Goal: Information Seeking & Learning: Learn about a topic

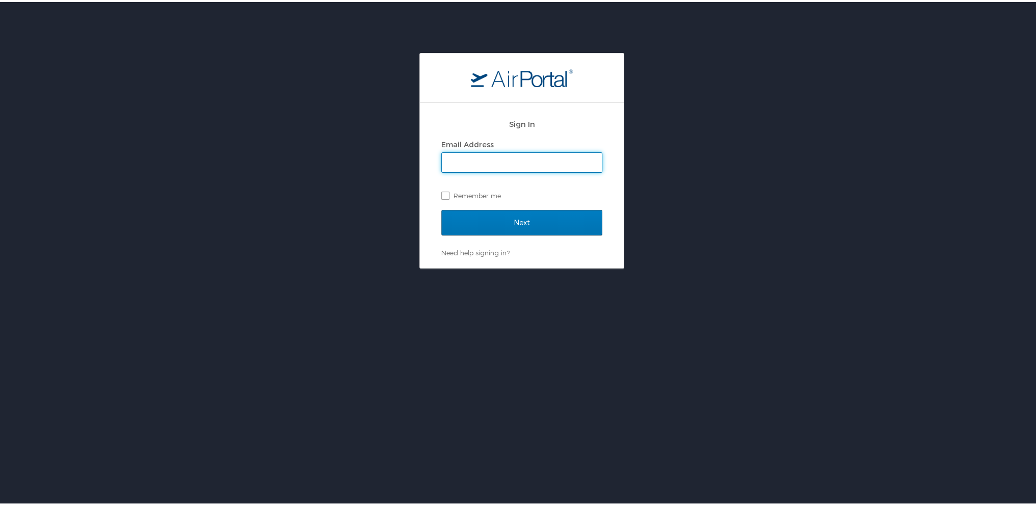
type input "[PERSON_NAME][EMAIL_ADDRESS][DOMAIN_NAME]"
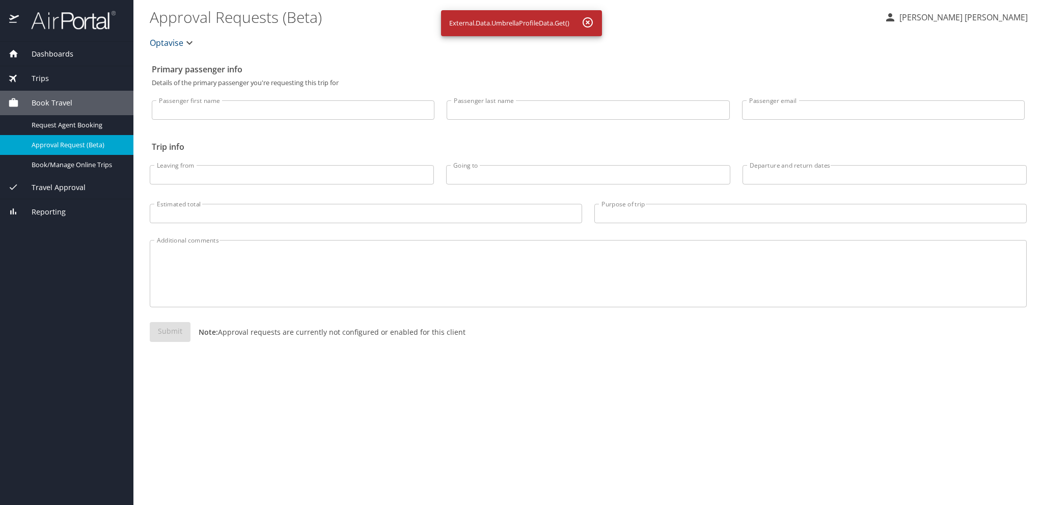
click at [63, 48] on span "Dashboards" at bounding box center [46, 53] width 55 height 11
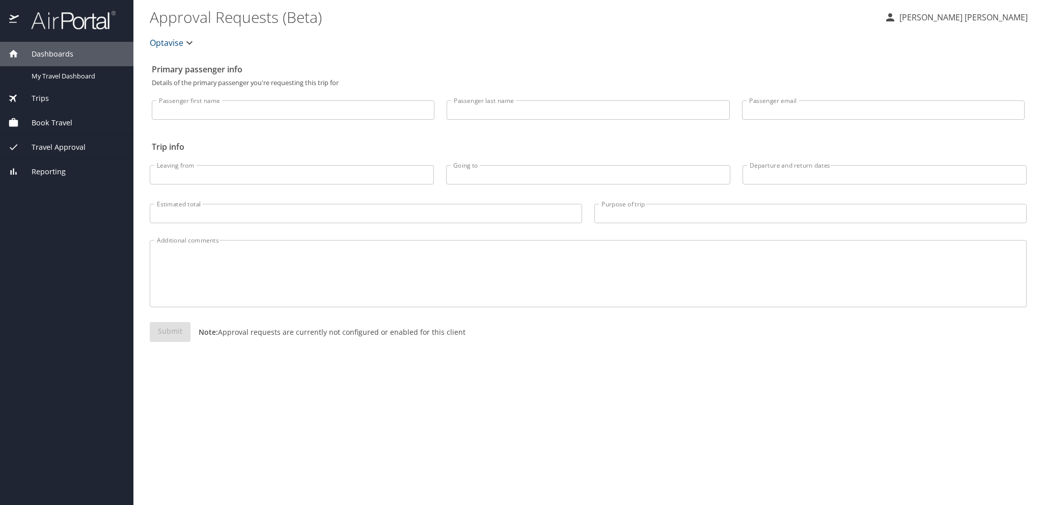
click at [50, 170] on span "Reporting" at bounding box center [42, 171] width 47 height 11
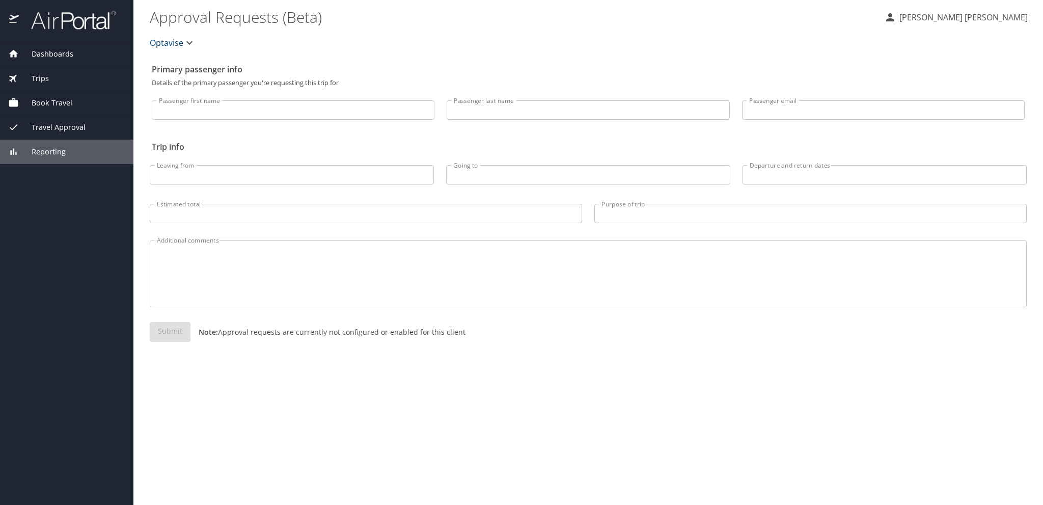
click at [64, 150] on span "Reporting" at bounding box center [42, 151] width 47 height 11
click at [15, 154] on icon at bounding box center [13, 151] width 11 height 11
click at [47, 152] on span "Reporting" at bounding box center [42, 151] width 47 height 11
click at [51, 154] on span "Reporting" at bounding box center [42, 151] width 47 height 11
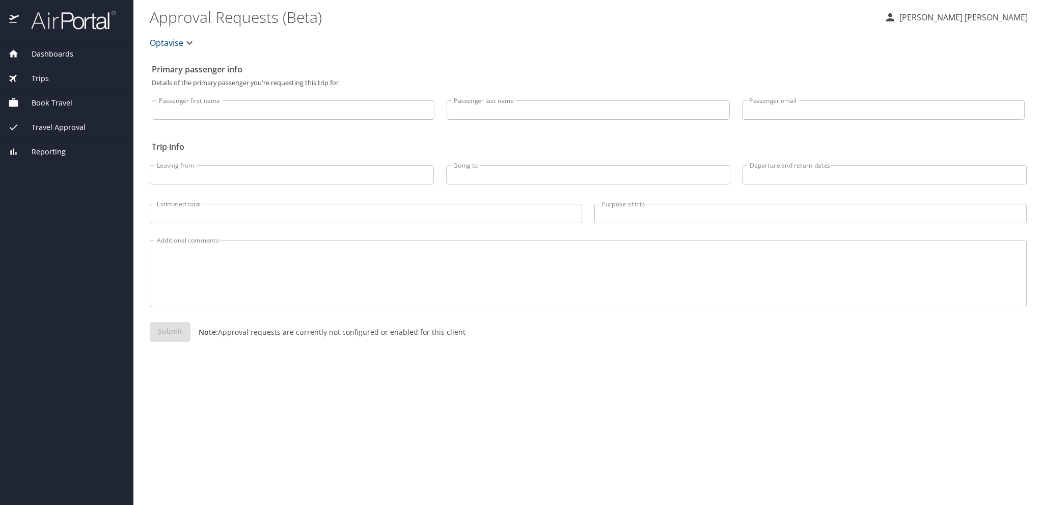
click at [10, 152] on icon at bounding box center [13, 151] width 11 height 11
click at [80, 21] on img at bounding box center [68, 20] width 96 height 20
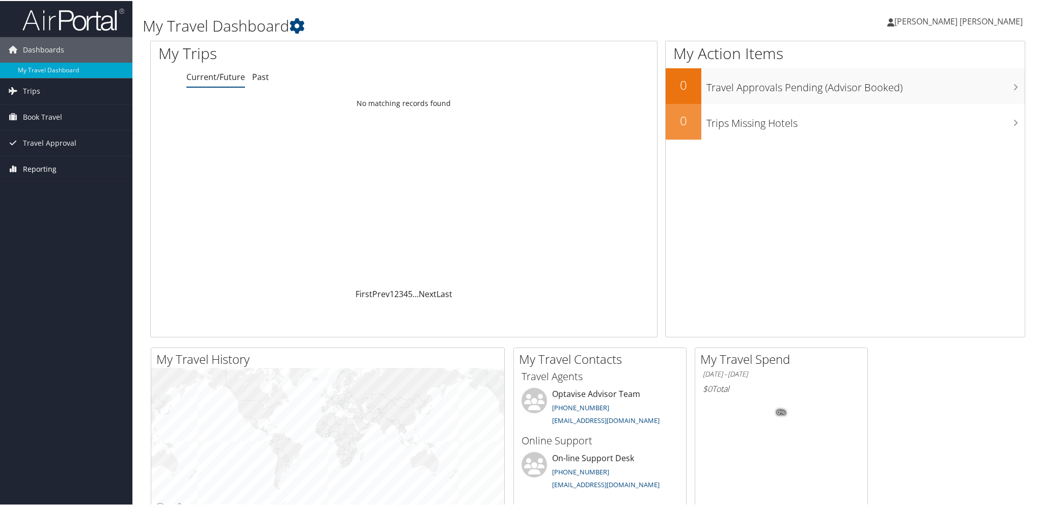
click at [33, 171] on span "Reporting" at bounding box center [40, 167] width 34 height 25
click at [33, 185] on link "Prime Analytics" at bounding box center [66, 188] width 132 height 15
